Goal: Information Seeking & Learning: Learn about a topic

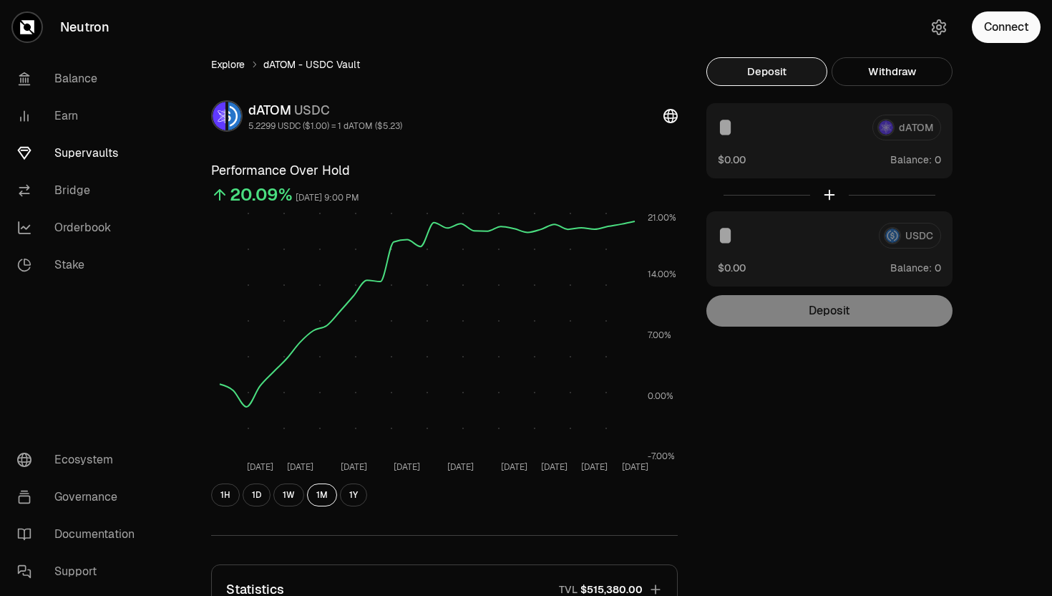
click at [230, 59] on link "Explore" at bounding box center [228, 64] width 34 height 14
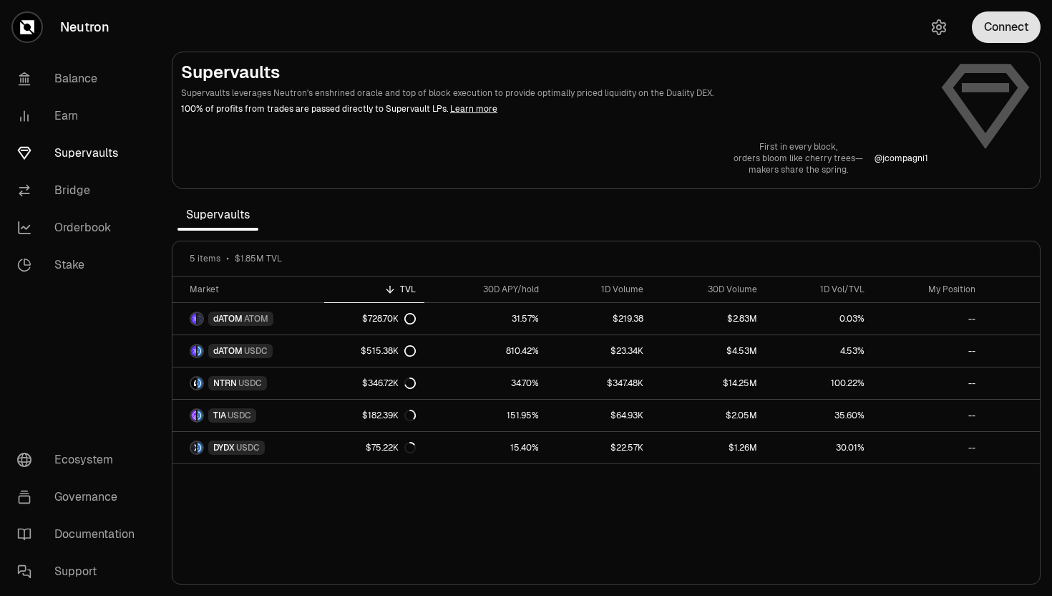
click at [989, 27] on button "Connect" at bounding box center [1006, 26] width 69 height 31
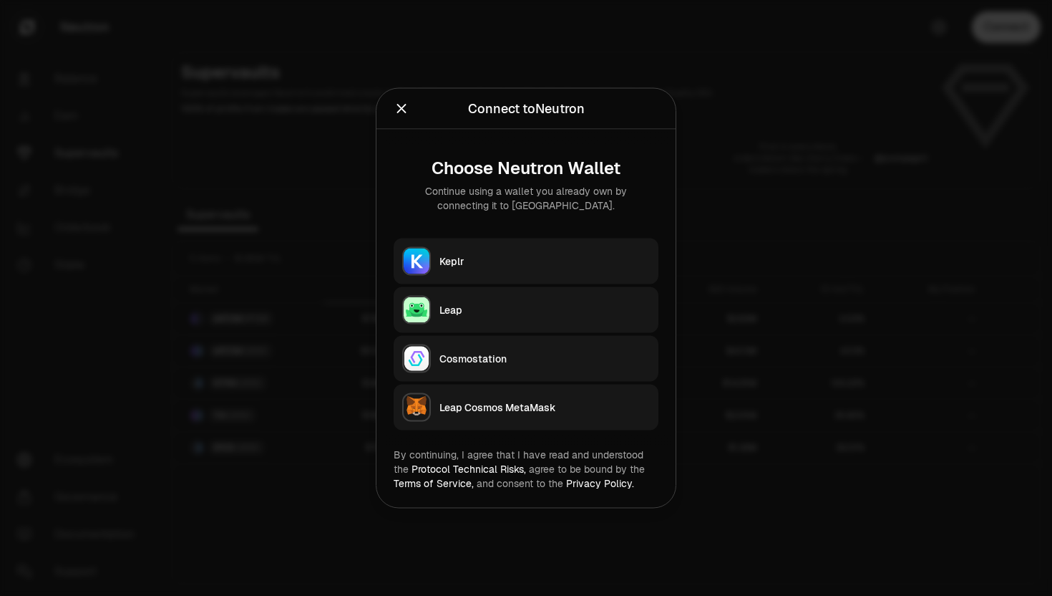
click at [562, 256] on div "Keplr" at bounding box center [545, 261] width 210 height 14
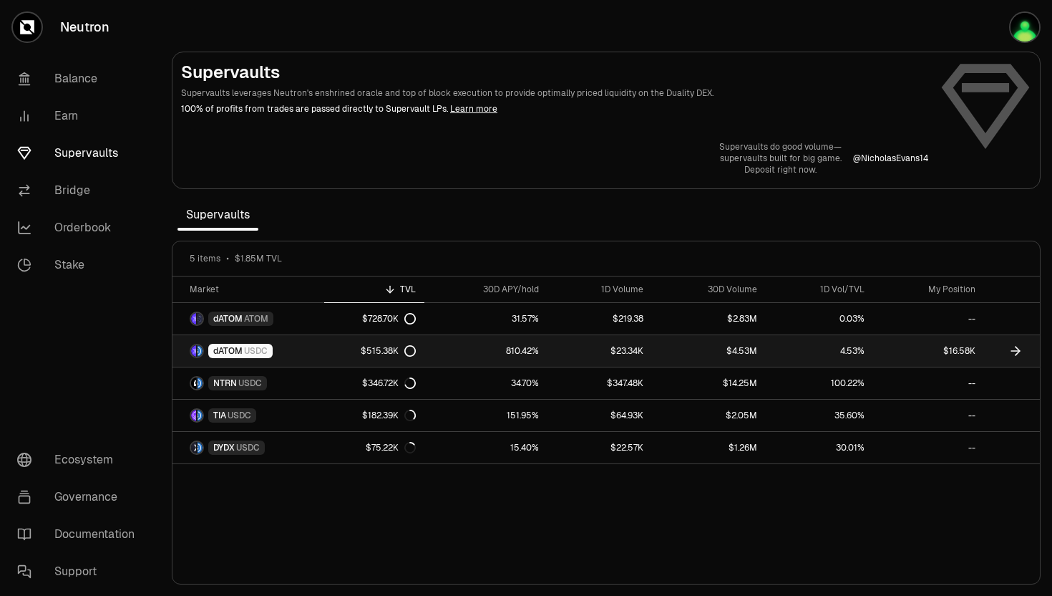
click at [223, 346] on span "dATOM" at bounding box center [227, 350] width 29 height 11
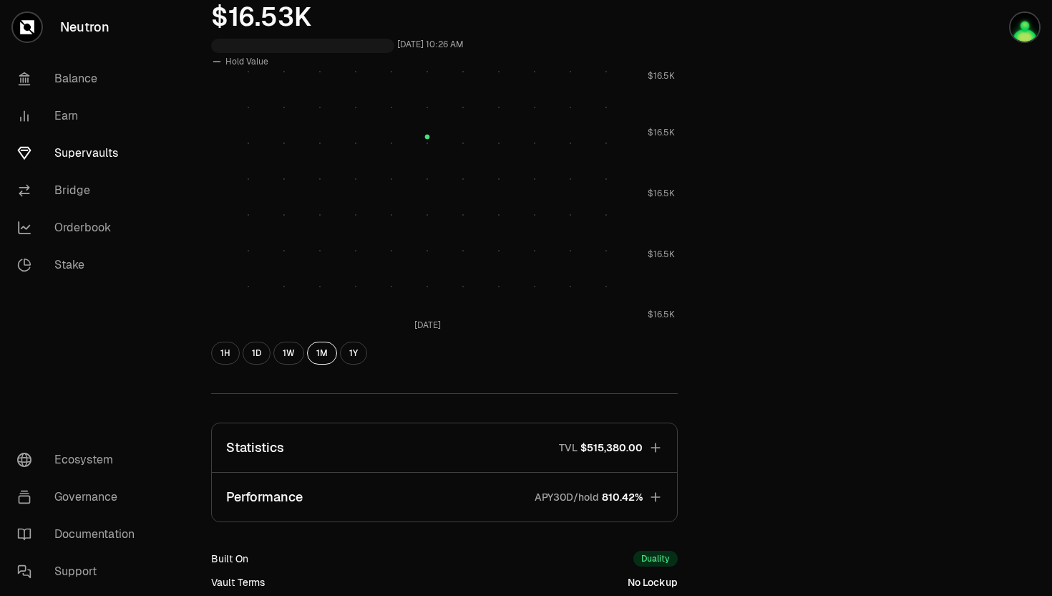
scroll to position [549, 0]
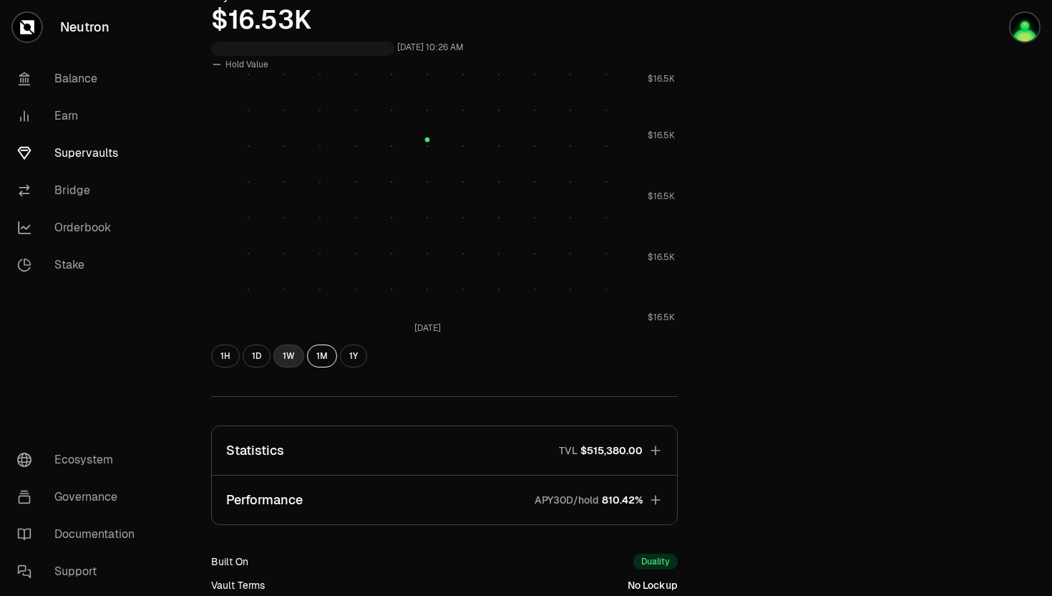
click at [289, 356] on button "1W" at bounding box center [288, 355] width 31 height 23
click at [321, 355] on button "1M" at bounding box center [322, 355] width 30 height 23
